Goal: Transaction & Acquisition: Purchase product/service

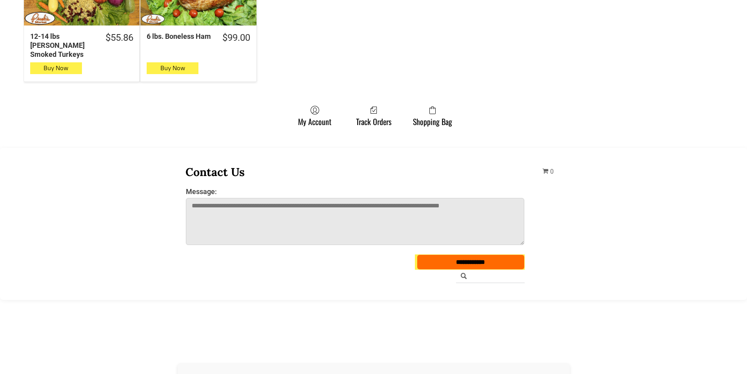
scroll to position [588, 0]
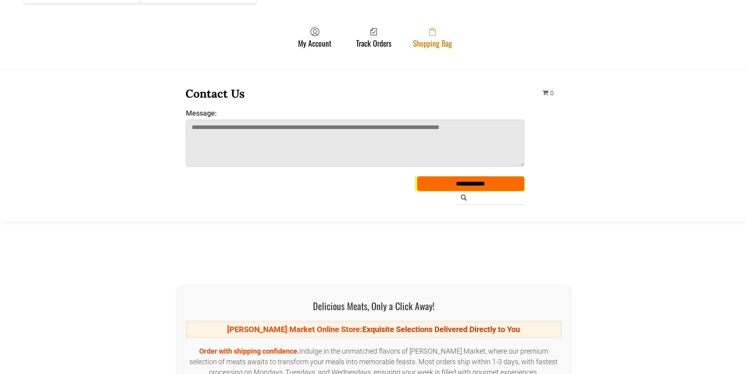
click at [417, 32] on link "Shopping Bag" at bounding box center [432, 37] width 47 height 21
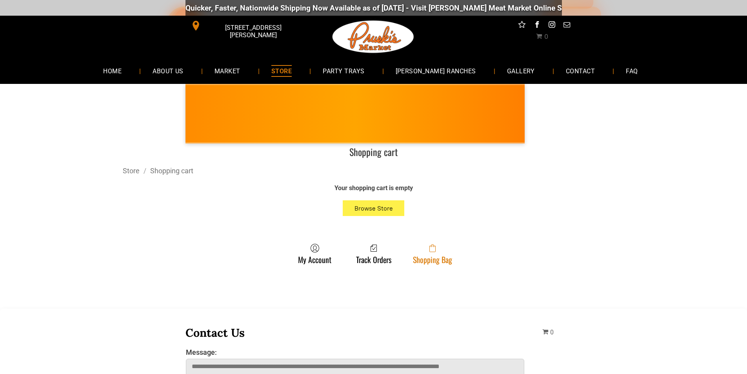
click at [414, 247] on span at bounding box center [432, 247] width 39 height 9
click at [422, 254] on link "Shopping Bag" at bounding box center [432, 253] width 47 height 21
click at [434, 260] on link "Shopping Bag" at bounding box center [432, 253] width 47 height 21
